Goal: Transaction & Acquisition: Purchase product/service

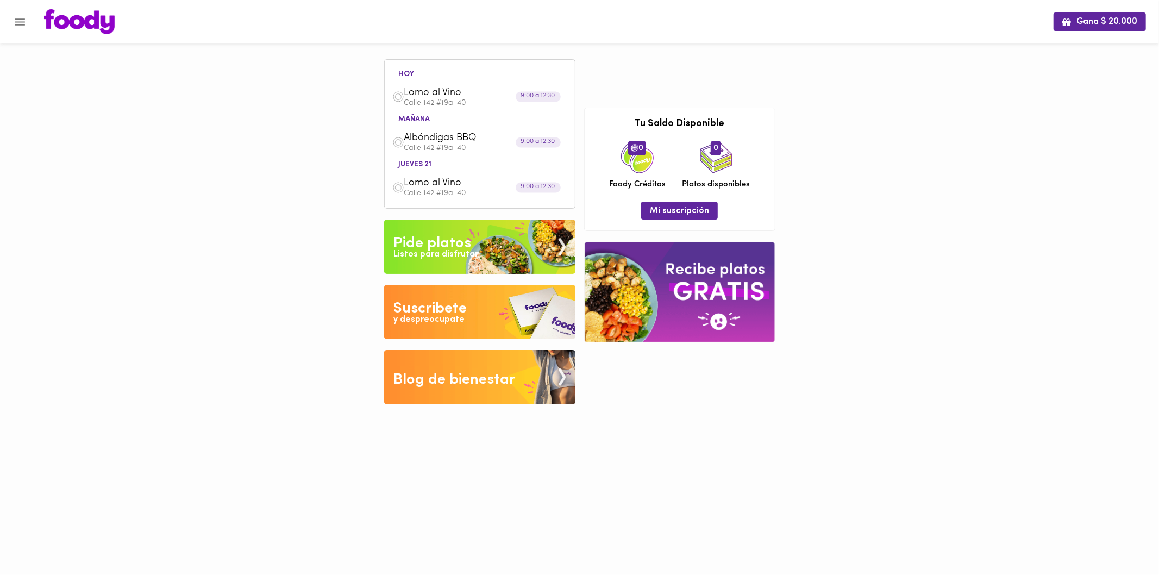
click at [466, 249] on div "Listos para disfrutar" at bounding box center [435, 254] width 85 height 13
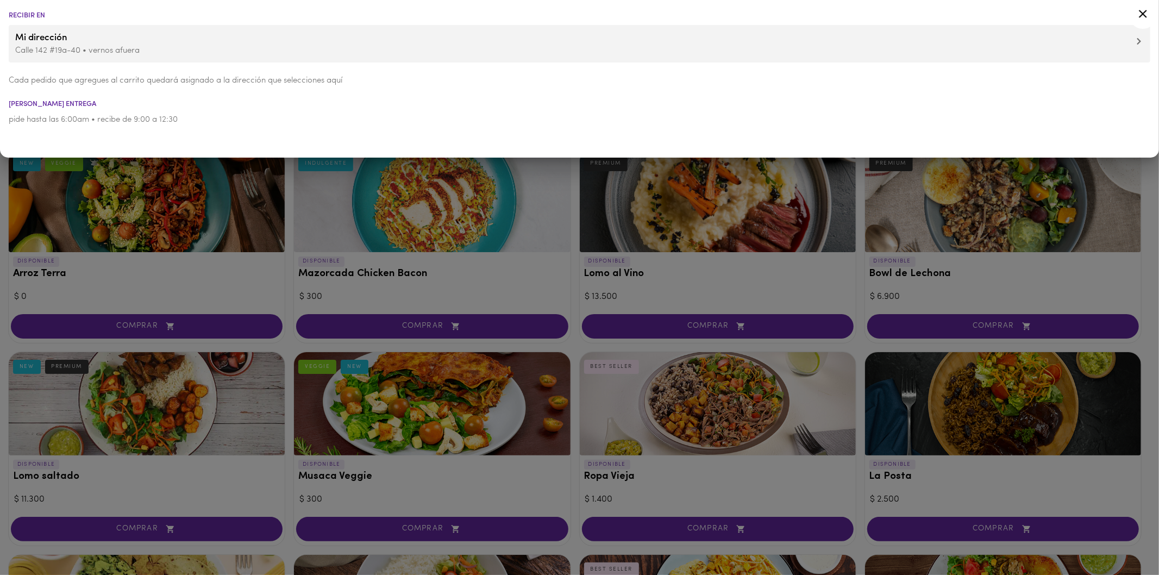
click at [317, 246] on div at bounding box center [579, 287] width 1159 height 575
click at [1151, 14] on div at bounding box center [1143, 16] width 27 height 26
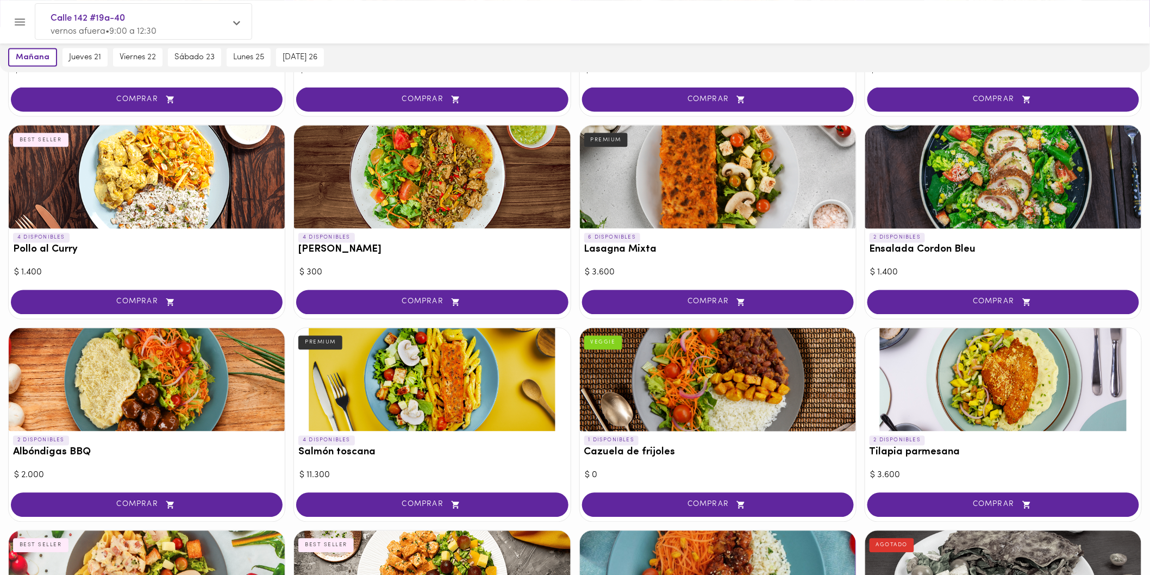
scroll to position [270, 0]
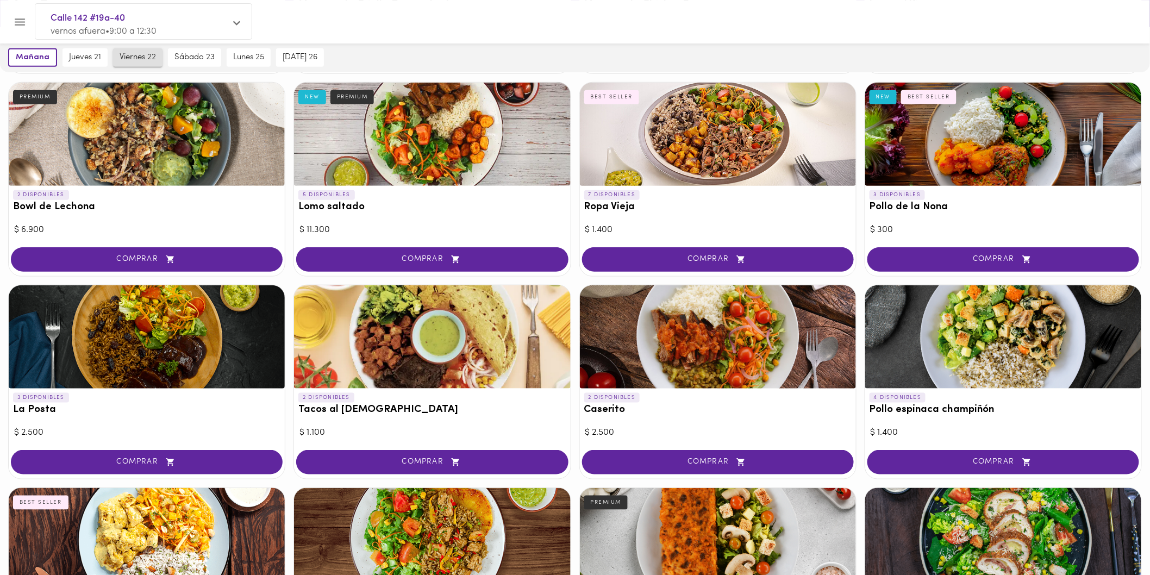
click at [128, 57] on span "viernes 22" at bounding box center [138, 58] width 36 height 10
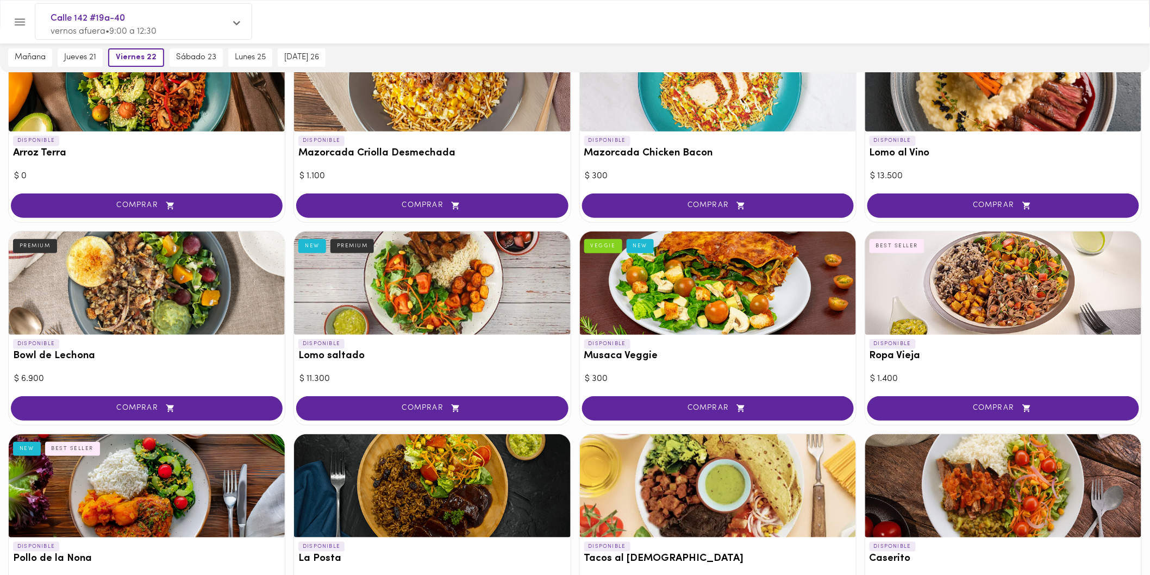
scroll to position [181, 0]
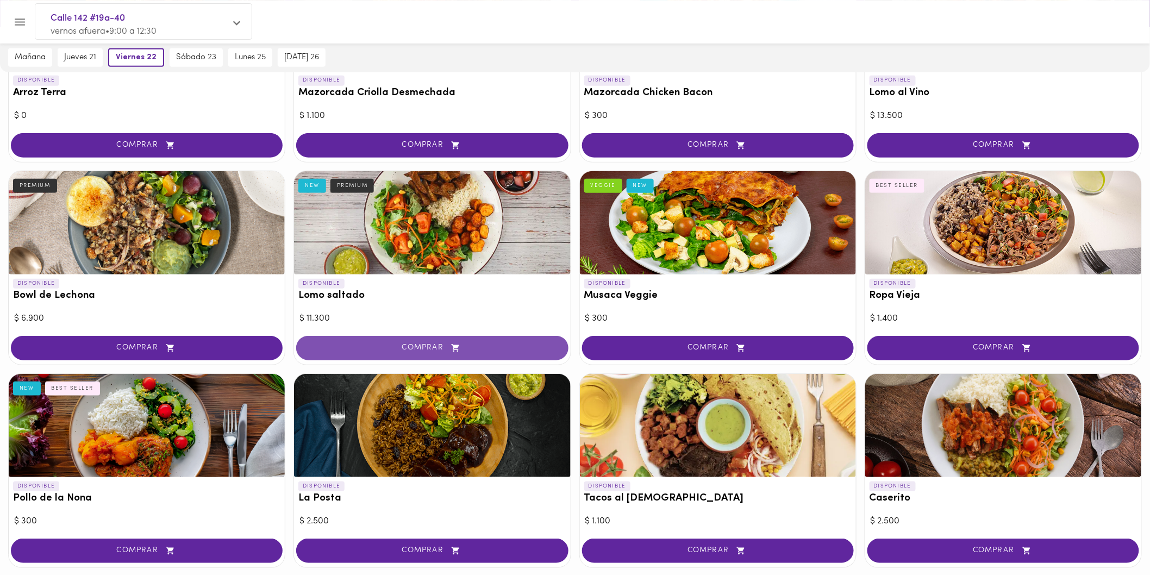
click at [422, 343] on span "COMPRAR" at bounding box center [432, 347] width 245 height 9
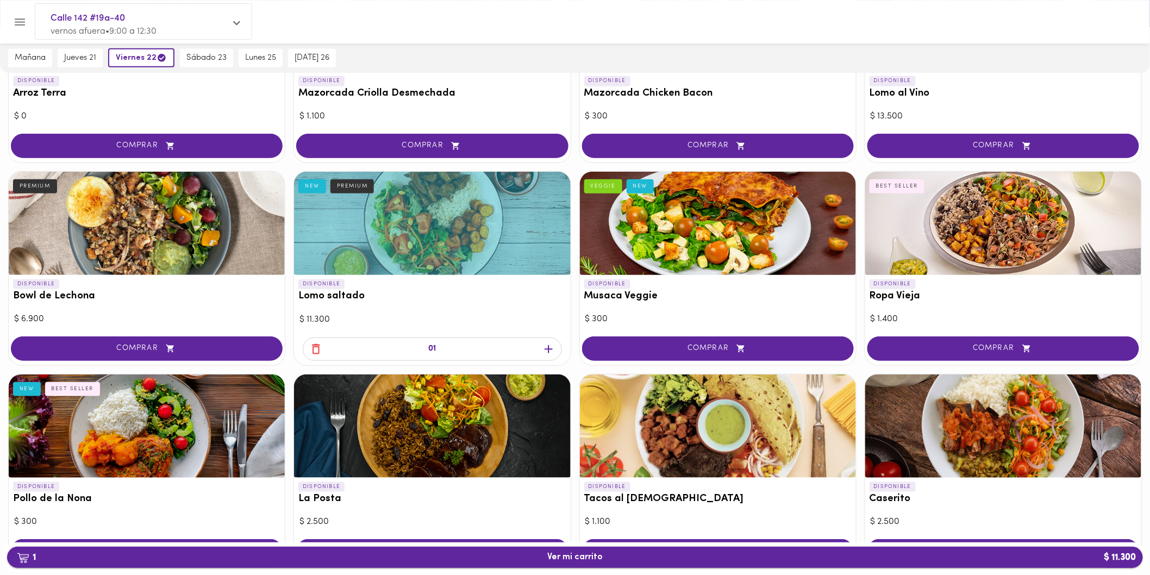
click at [579, 563] on span "1 Ver mi carrito $ 11.300" at bounding box center [574, 557] width 55 height 10
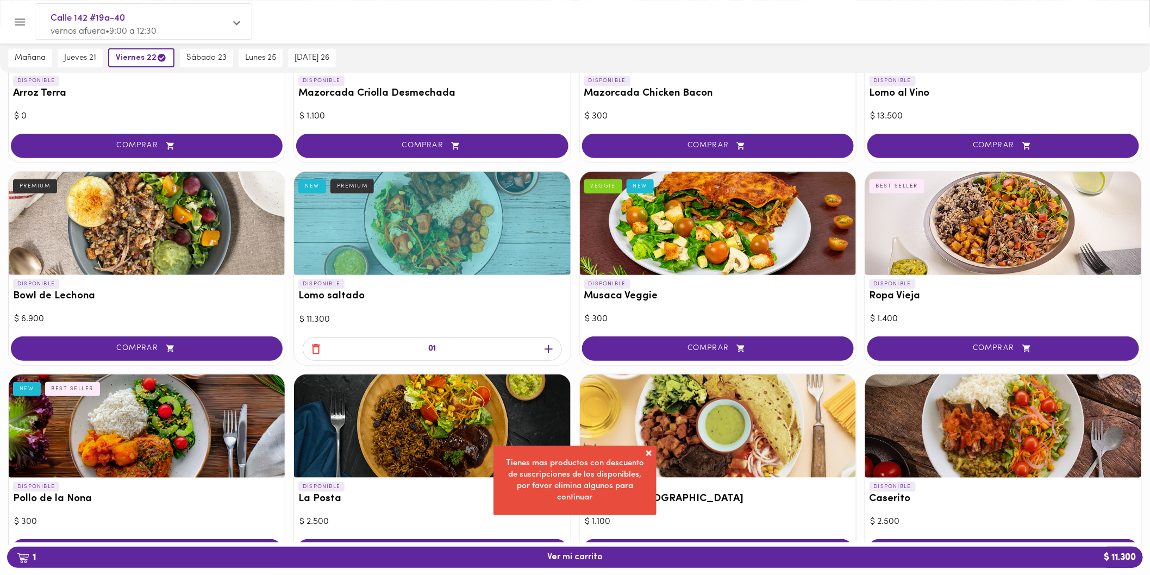
click at [303, 347] on div "01" at bounding box center [432, 349] width 259 height 23
click at [313, 344] on icon "button" at bounding box center [316, 349] width 8 height 10
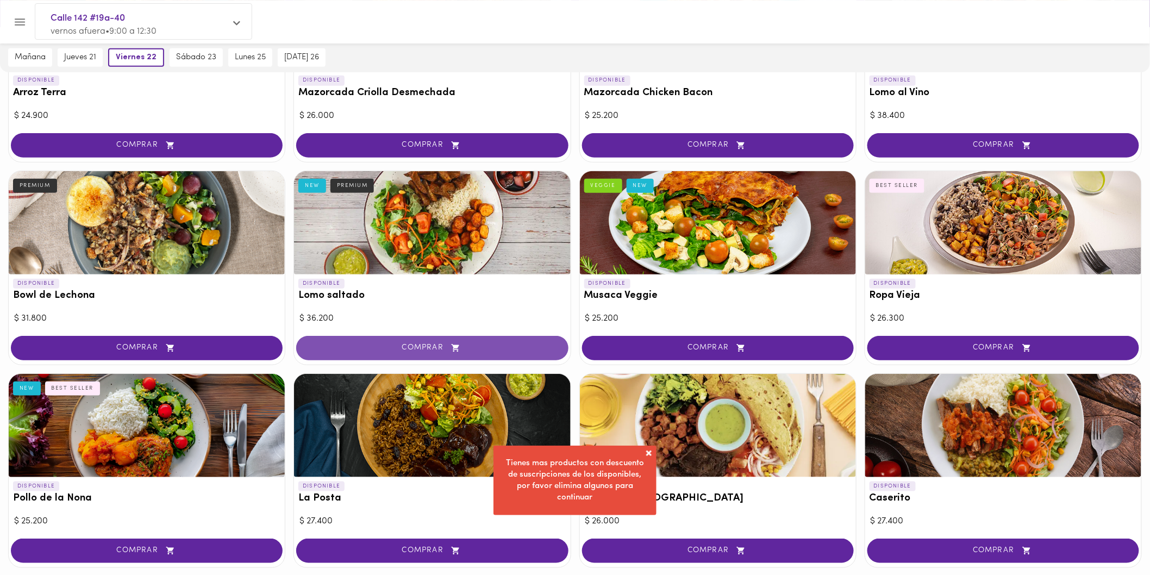
click at [397, 340] on button "COMPRAR" at bounding box center [432, 348] width 272 height 24
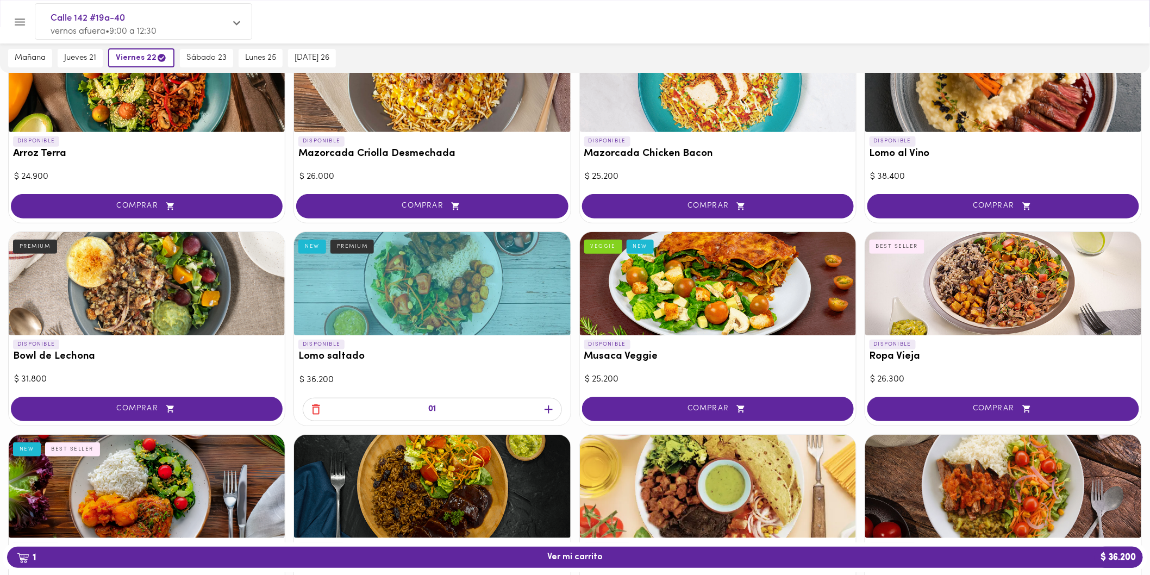
scroll to position [0, 0]
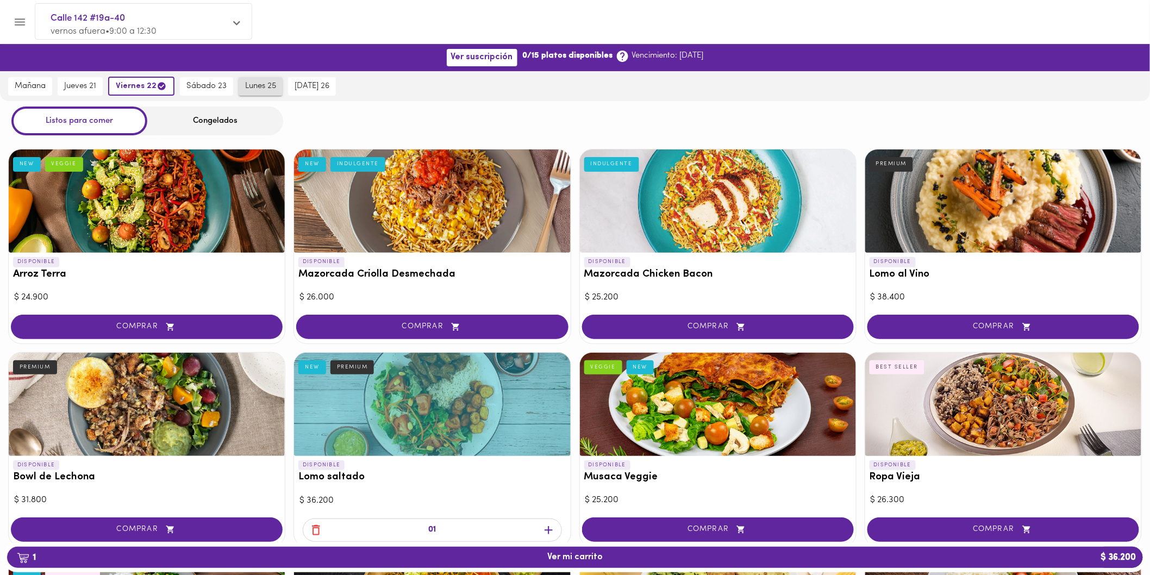
click at [261, 86] on span "lunes 25" at bounding box center [260, 87] width 31 height 10
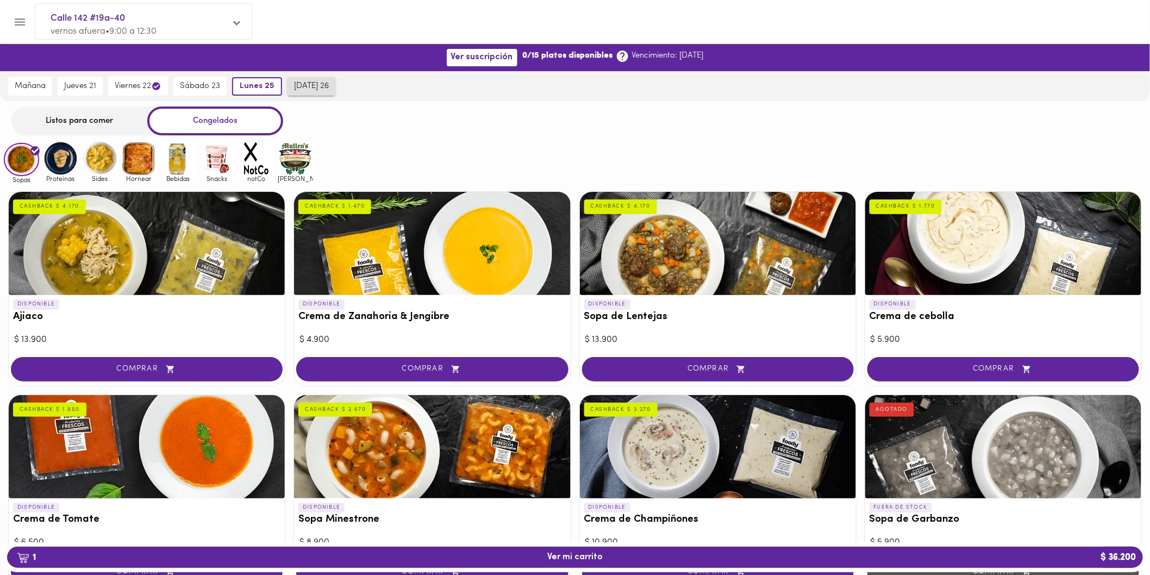
click at [318, 89] on span "[DATE] 26" at bounding box center [311, 87] width 35 height 10
click at [252, 89] on span "lunes 25" at bounding box center [254, 87] width 31 height 10
click at [63, 123] on div "Listos para comer" at bounding box center [79, 121] width 136 height 29
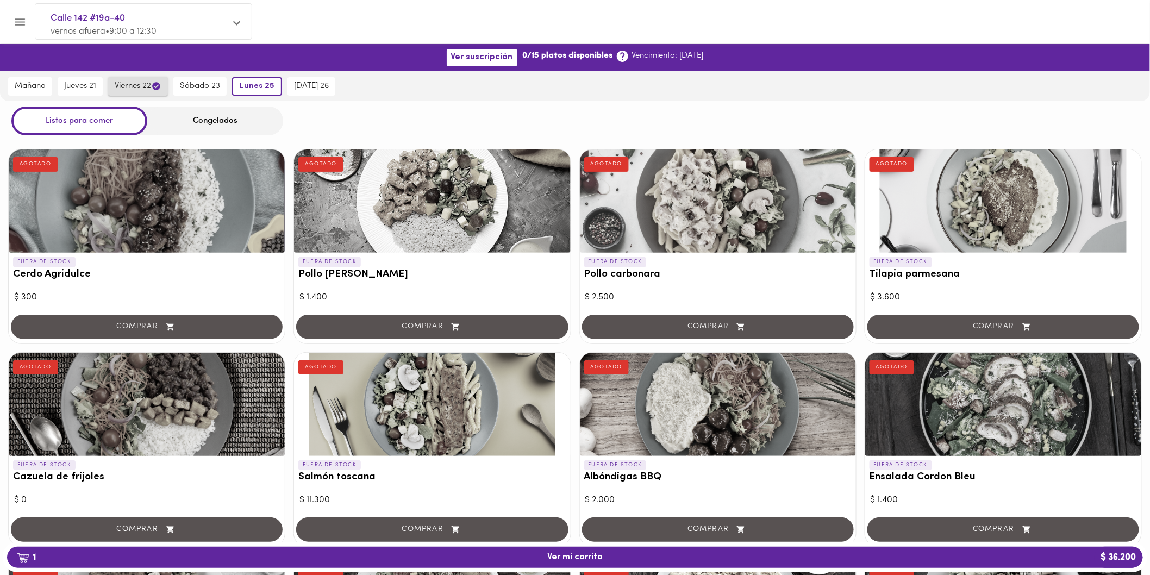
click at [132, 87] on span "viernes 22" at bounding box center [138, 86] width 47 height 10
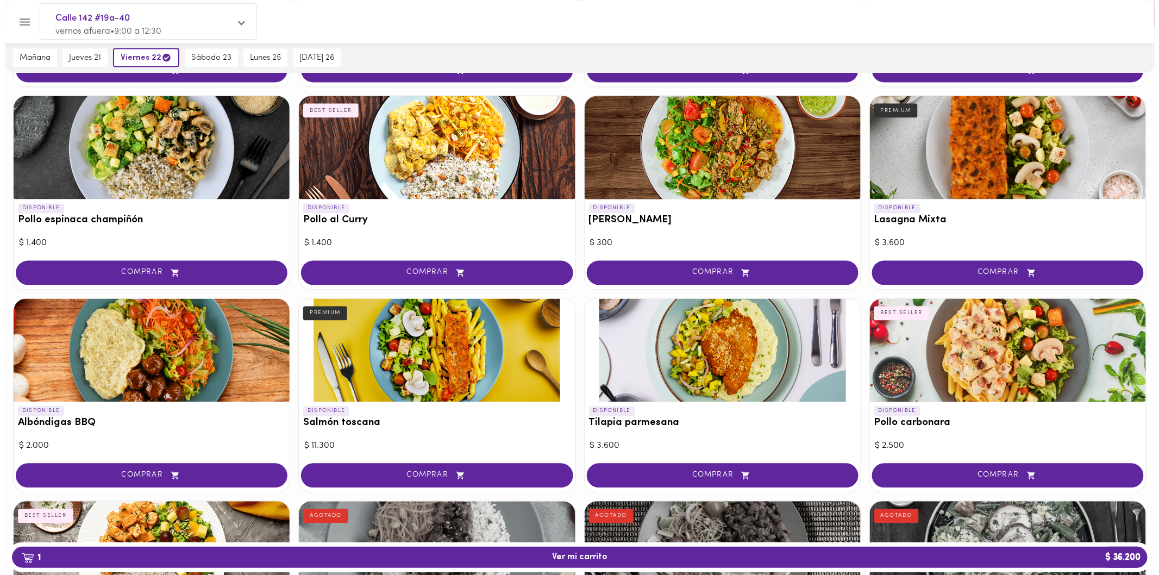
scroll to position [664, 0]
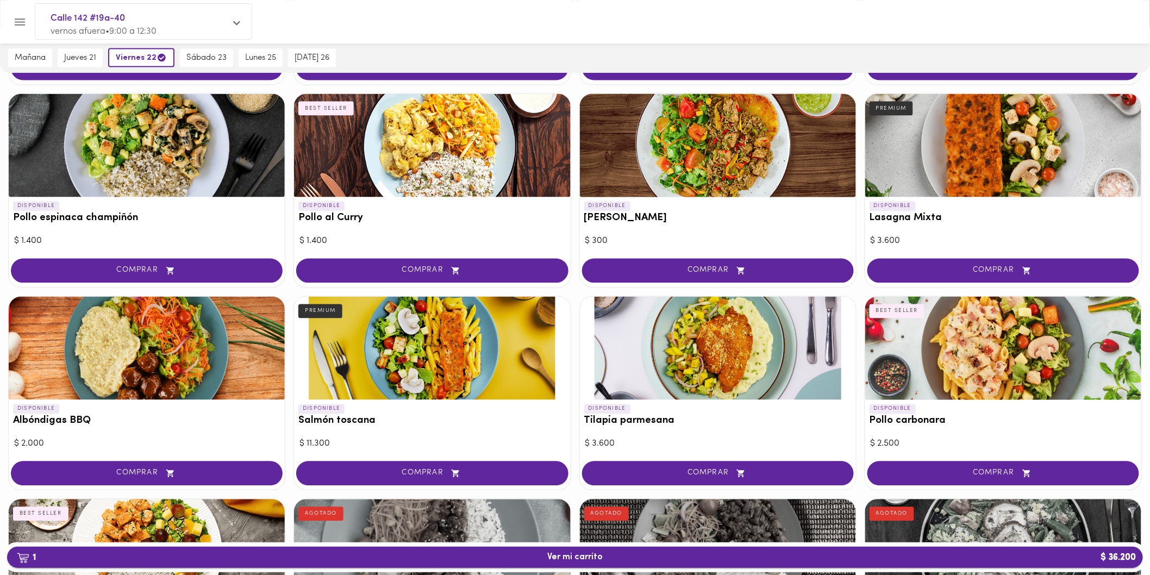
click at [577, 553] on span "1 Ver mi carrito $ 36.200" at bounding box center [574, 557] width 55 height 10
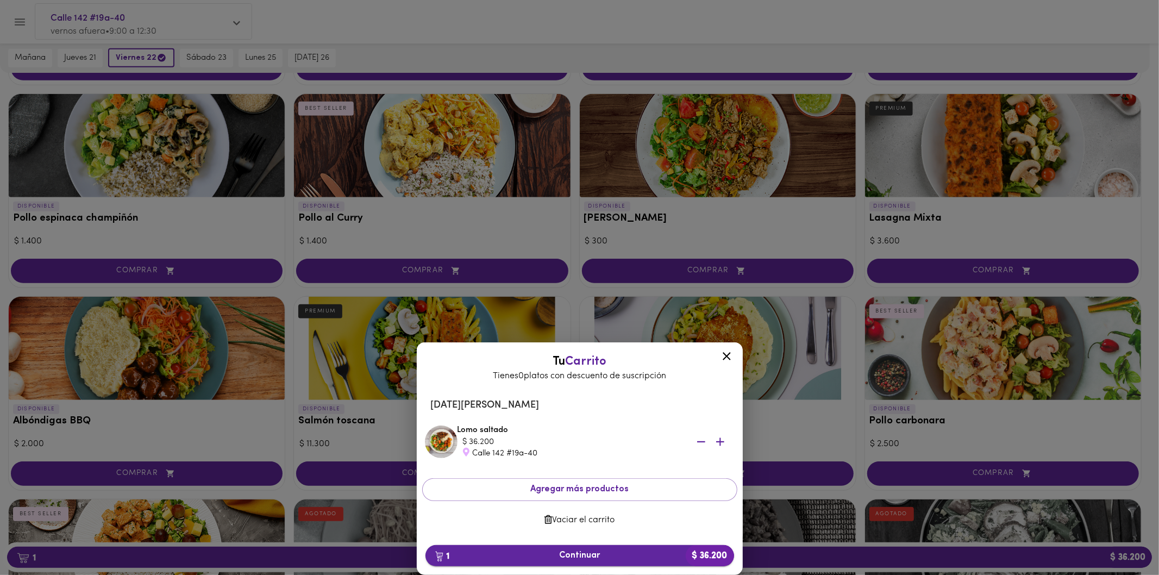
click at [584, 551] on span "1 Continuar $ 36.200" at bounding box center [579, 556] width 291 height 10
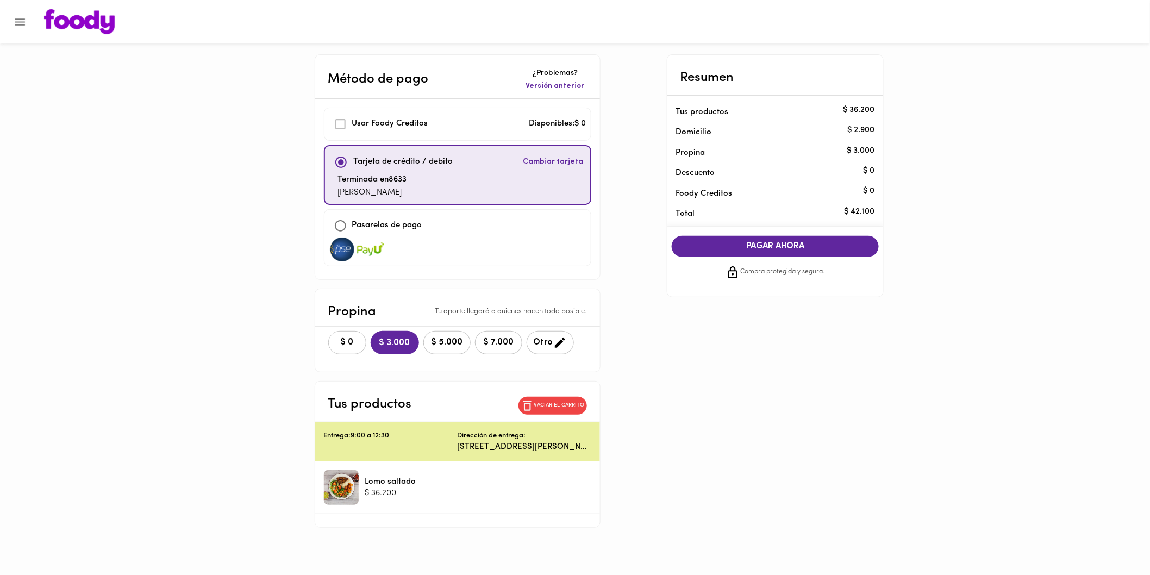
click at [339, 351] on button "$ 0" at bounding box center [347, 342] width 38 height 23
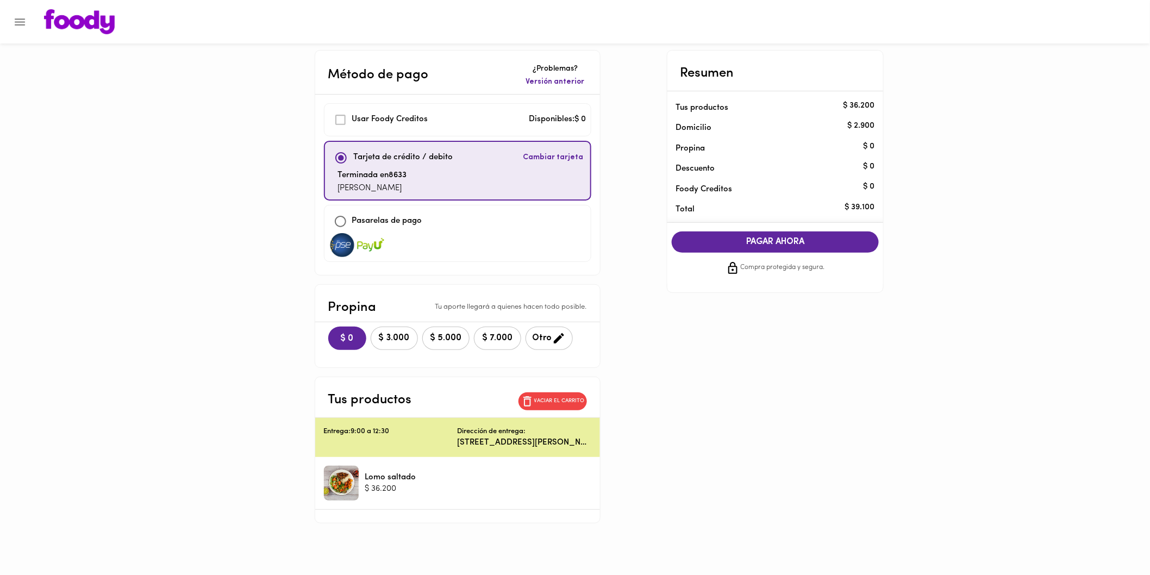
scroll to position [7, 0]
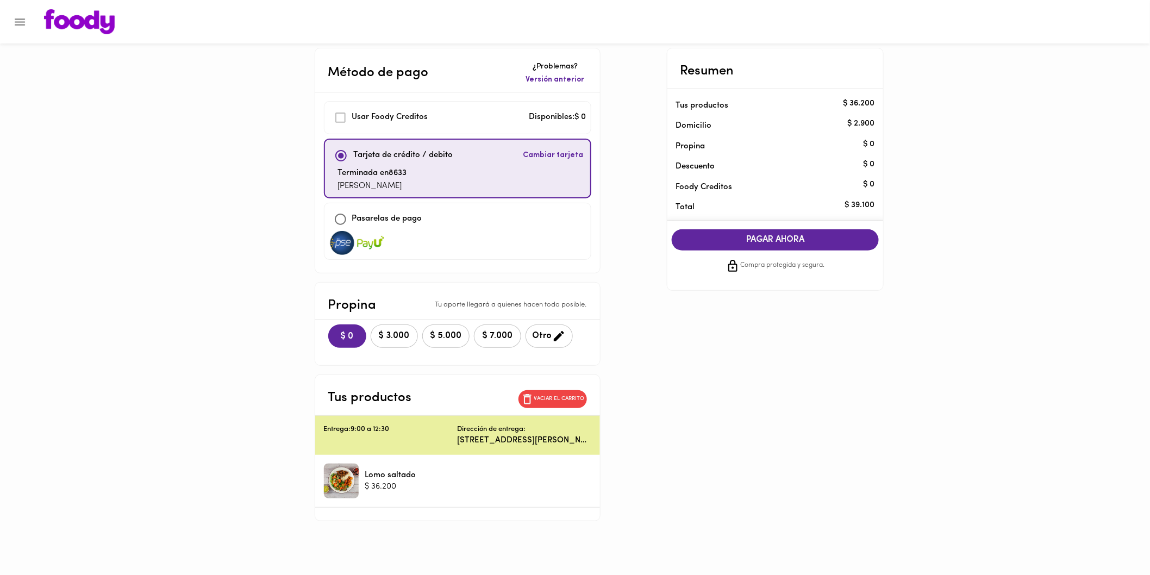
click at [752, 242] on span "PAGAR AHORA" at bounding box center [776, 240] width 186 height 10
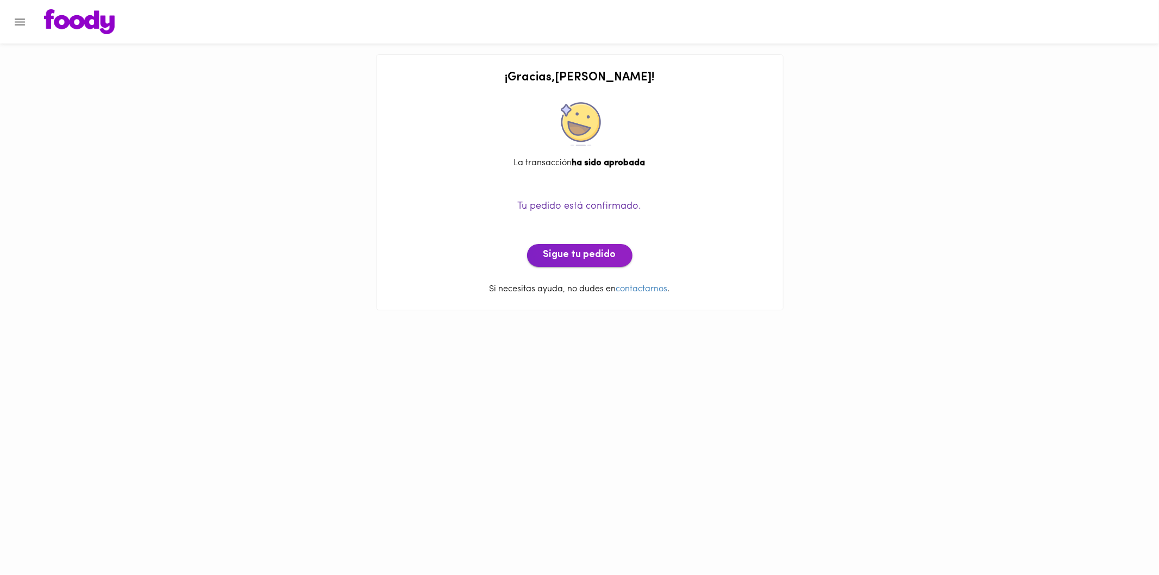
click at [620, 253] on button "Sigue tu pedido" at bounding box center [579, 255] width 105 height 23
